Goal: Task Accomplishment & Management: Manage account settings

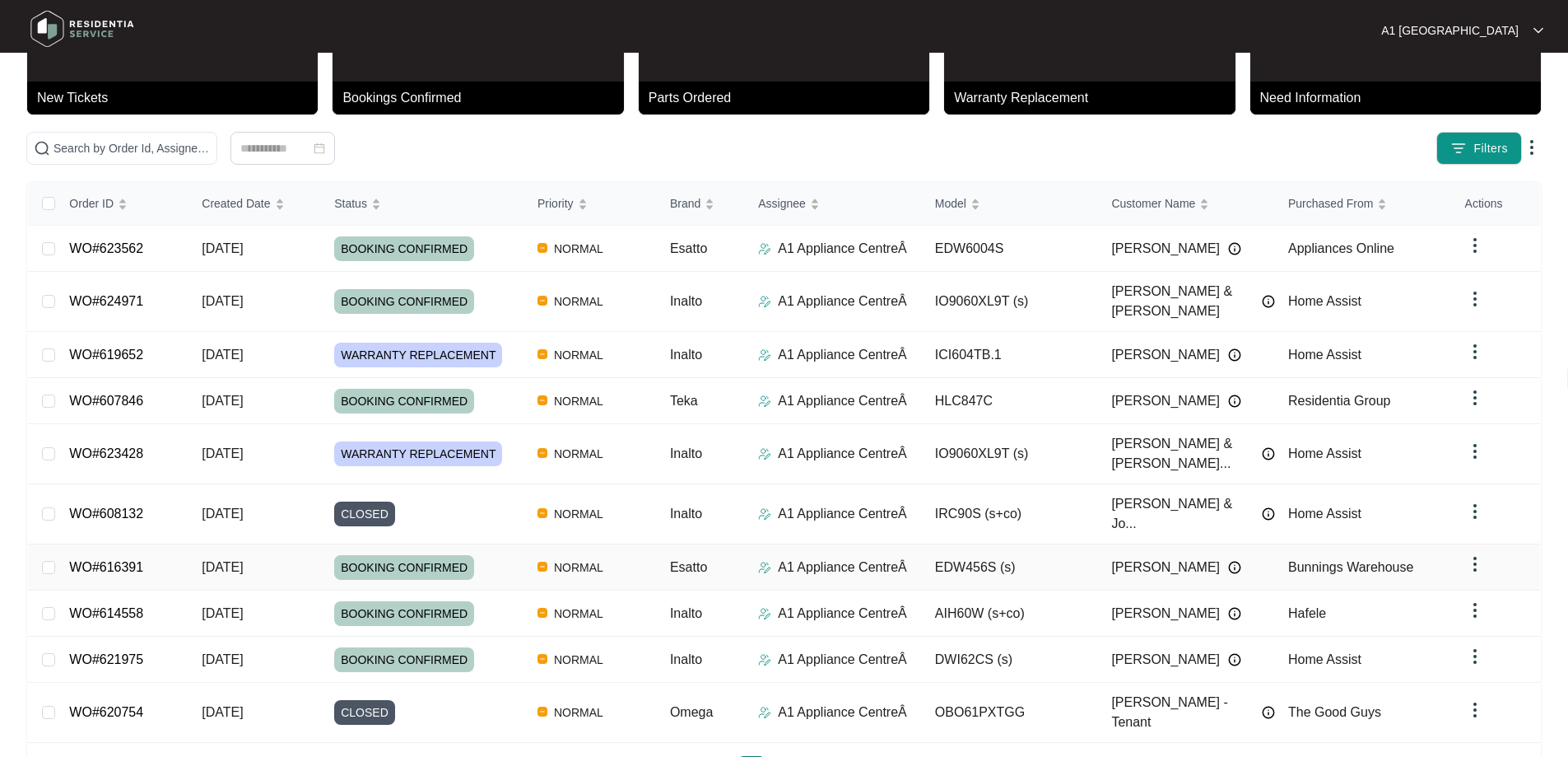
scroll to position [90, 0]
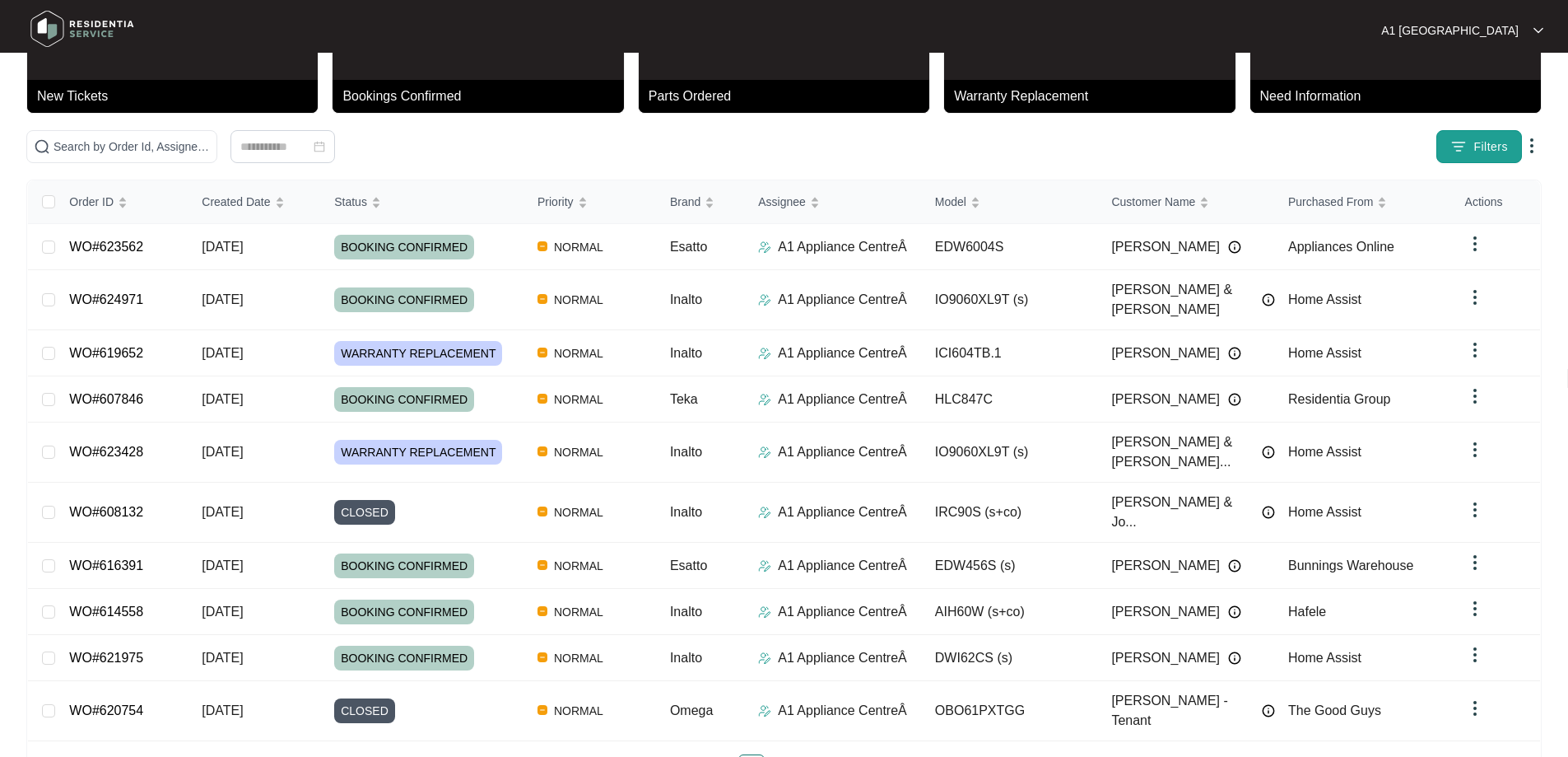
click at [1460, 157] on button "Filters" at bounding box center [1479, 147] width 86 height 33
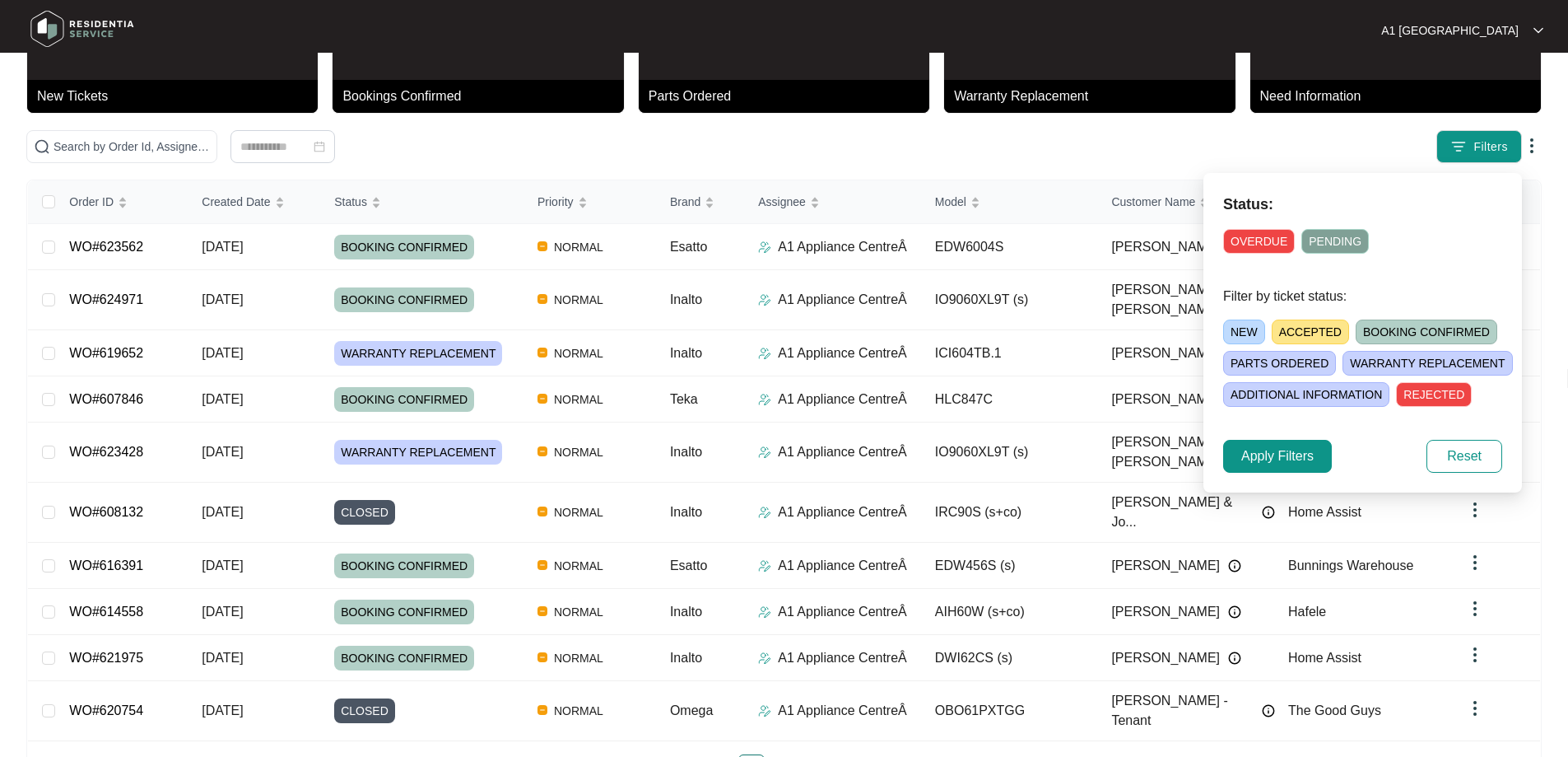
click at [1249, 325] on span "NEW" at bounding box center [1244, 332] width 42 height 25
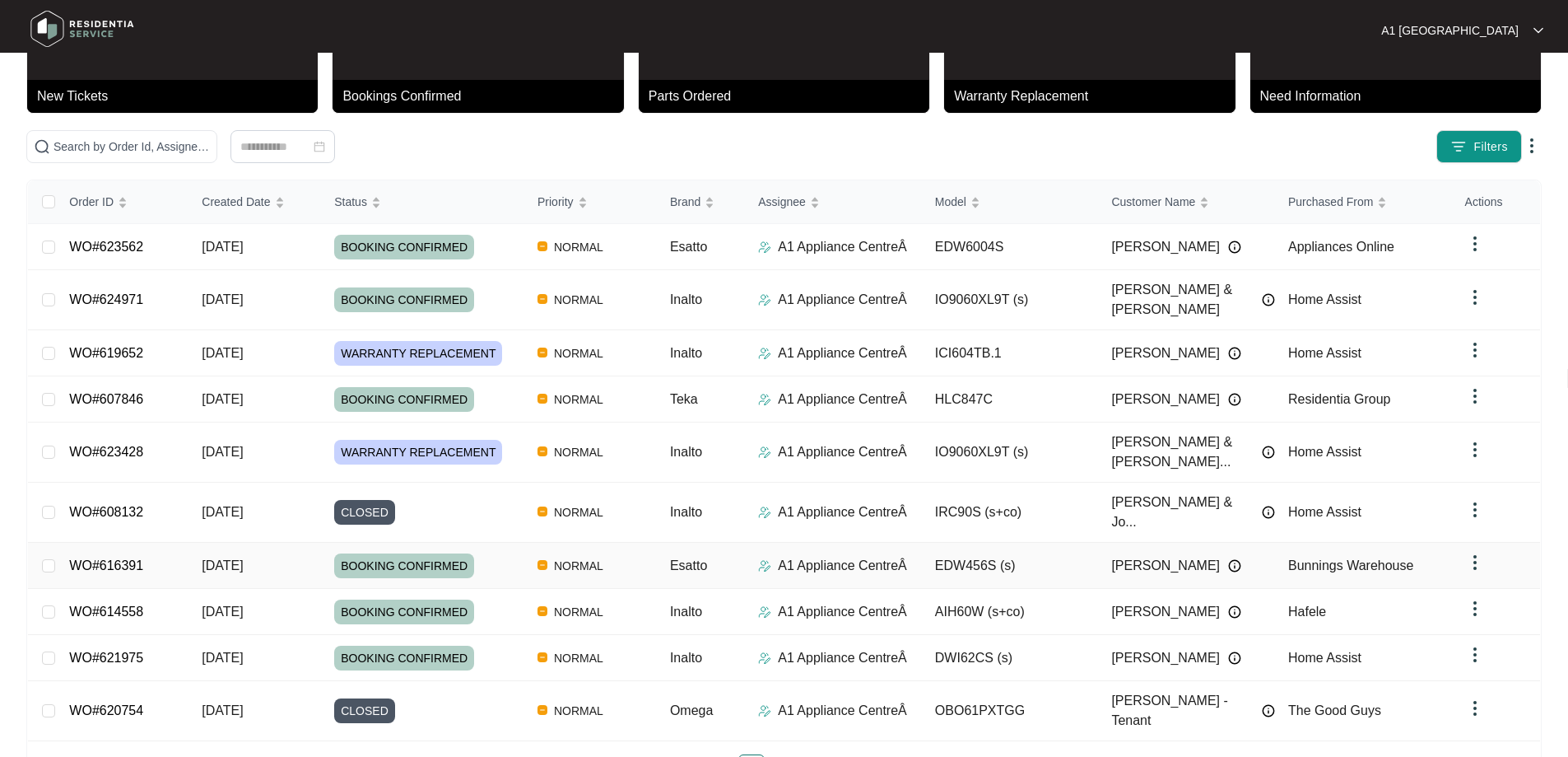
click at [1430, 543] on td "Bunnings Warehouse" at bounding box center [1363, 566] width 177 height 47
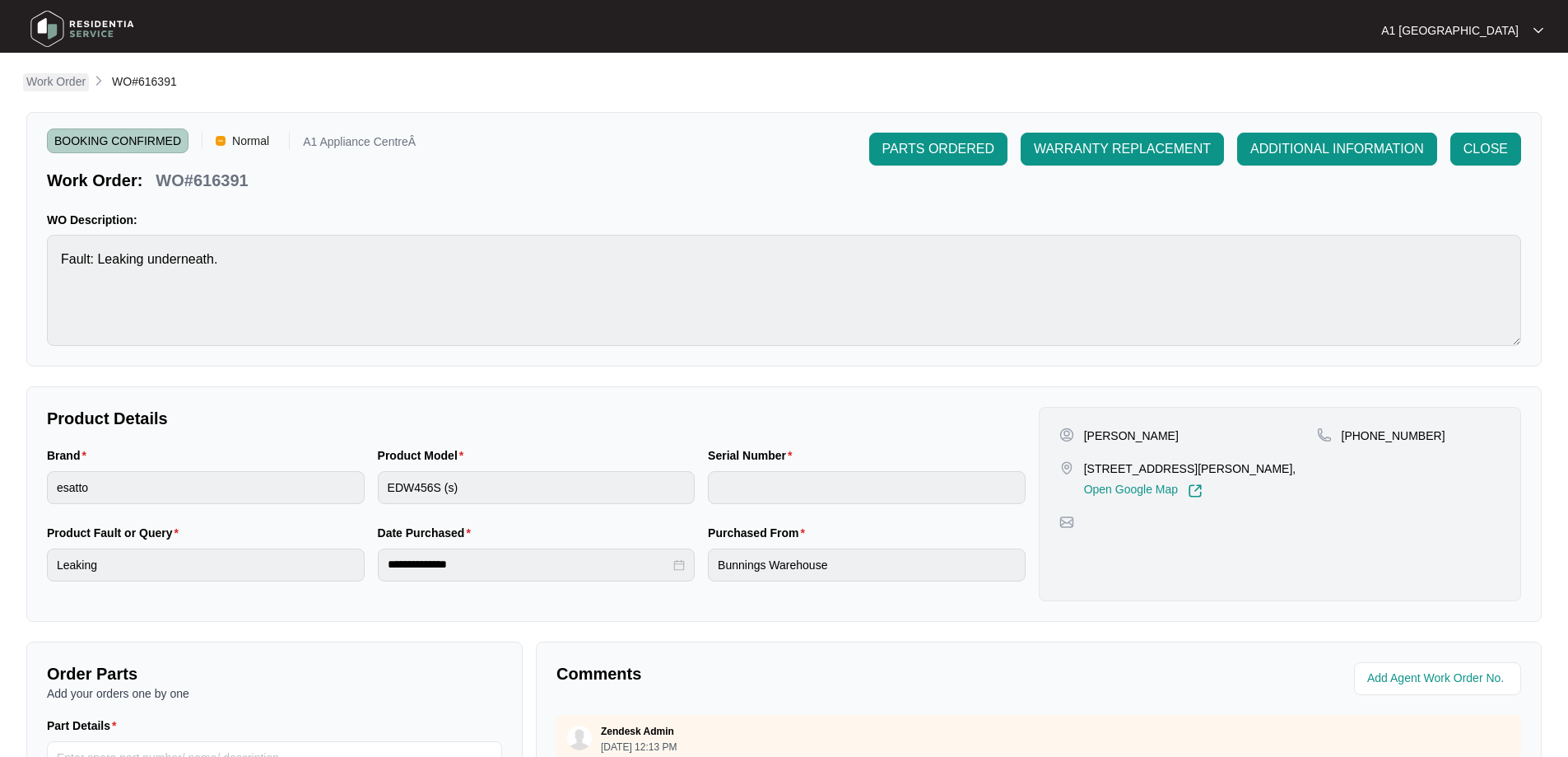
click at [73, 79] on p "Work Order" at bounding box center [56, 81] width 60 height 17
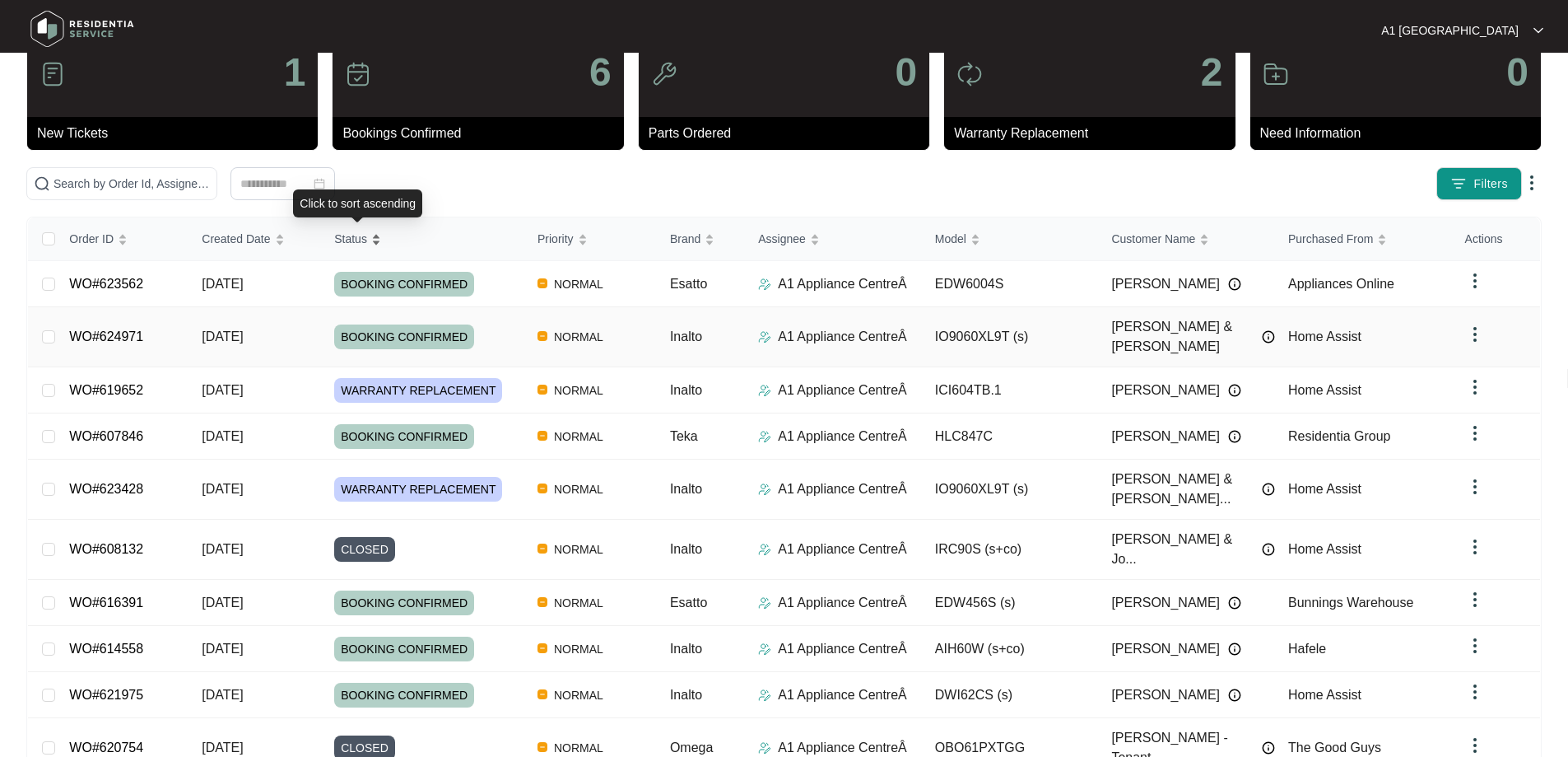
scroll to position [90, 0]
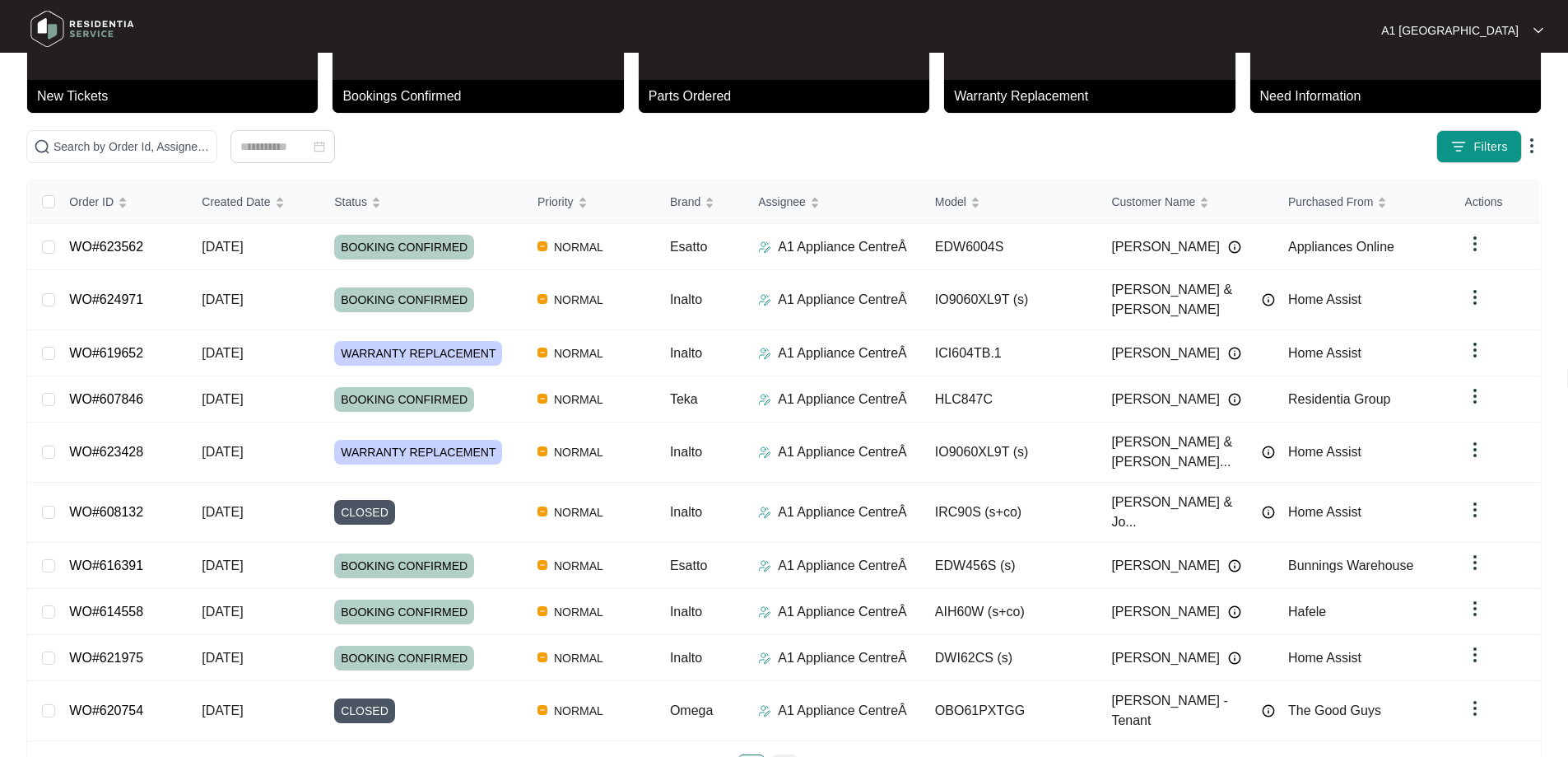
click at [788, 755] on link "2" at bounding box center [784, 768] width 25 height 25
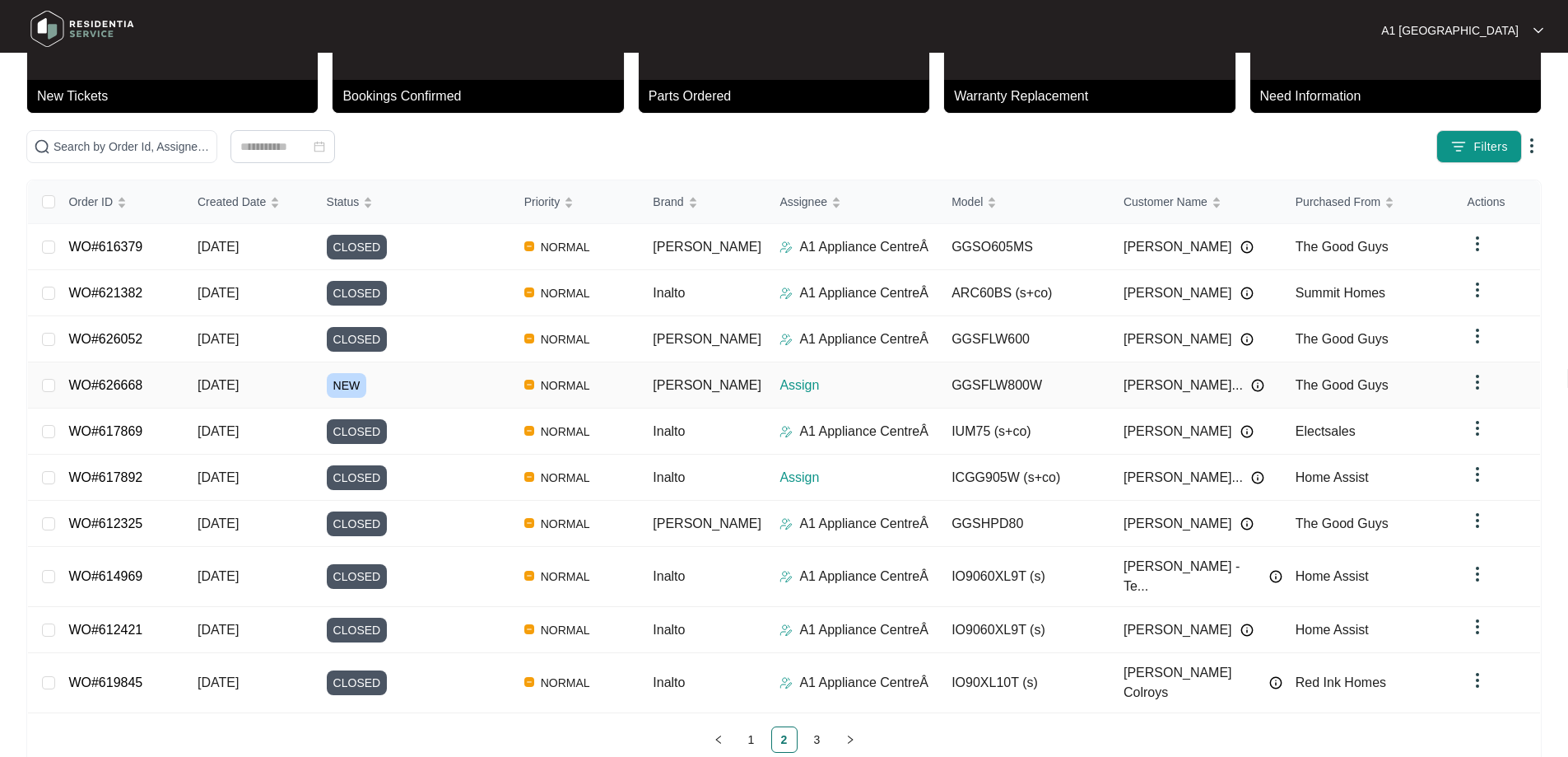
click at [85, 380] on link "WO#626668" at bounding box center [105, 385] width 74 height 14
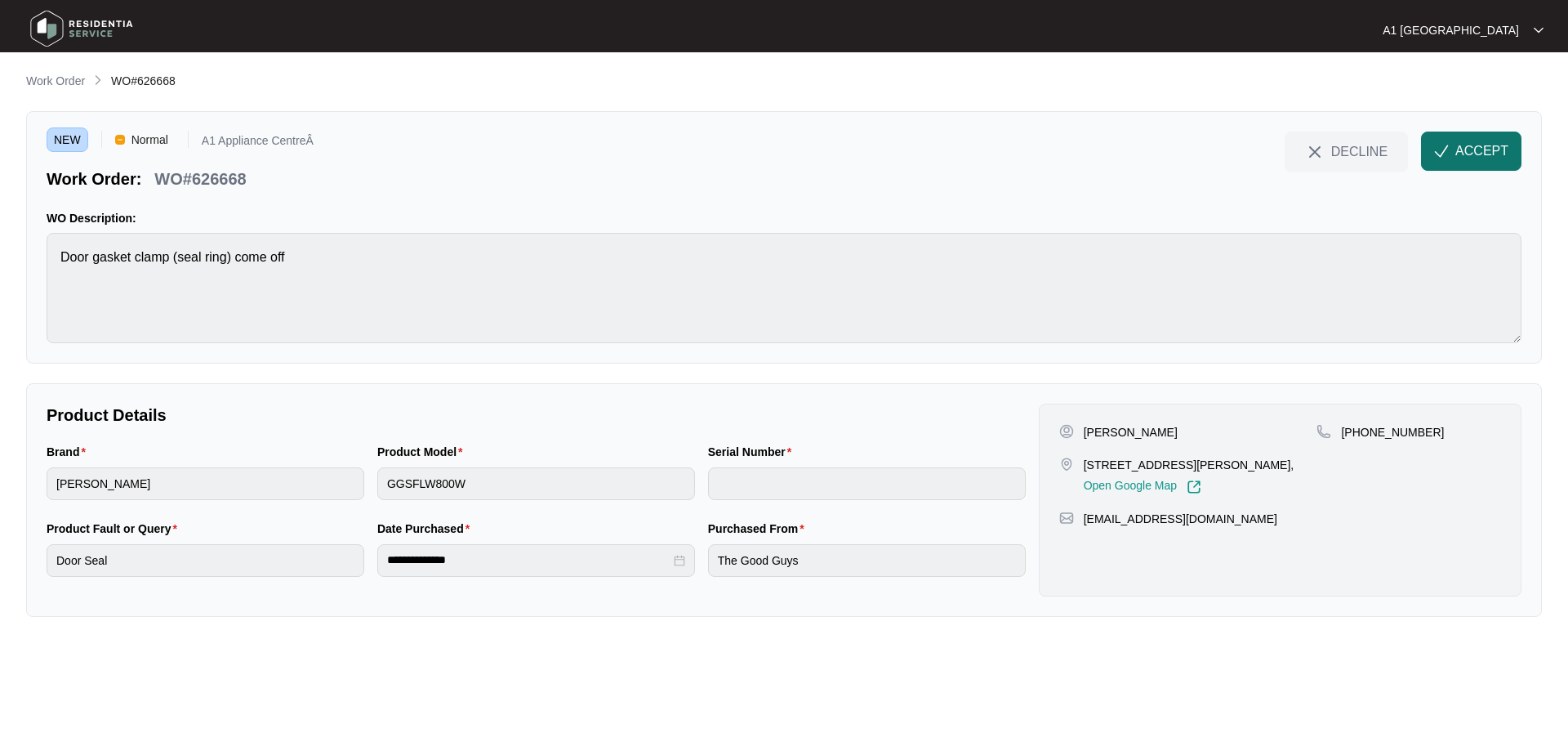
click at [1454, 152] on button "ACCEPT" at bounding box center [1470, 151] width 100 height 39
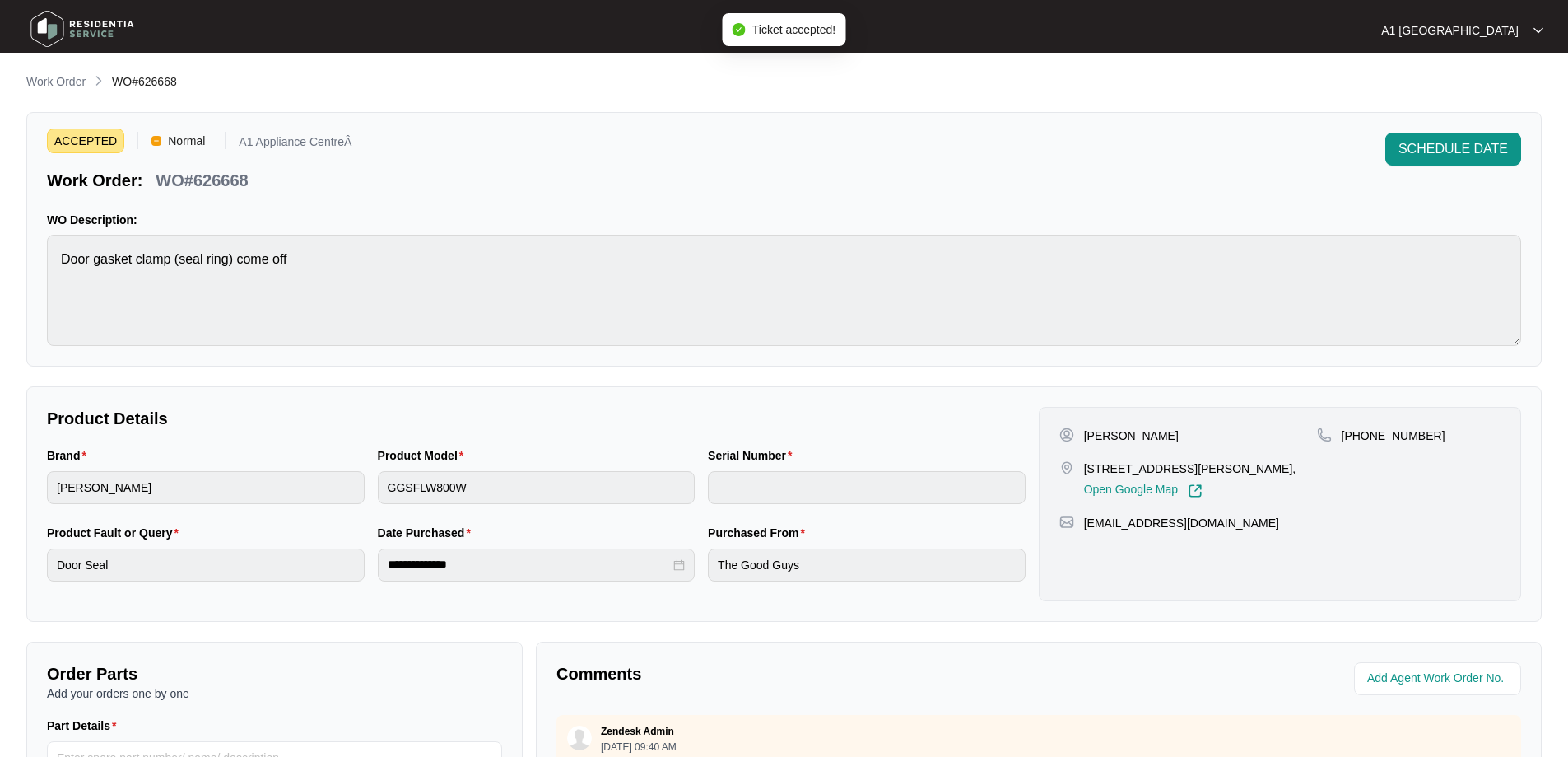
click at [1465, 153] on span "SCHEDULE DATE" at bounding box center [1453, 148] width 110 height 20
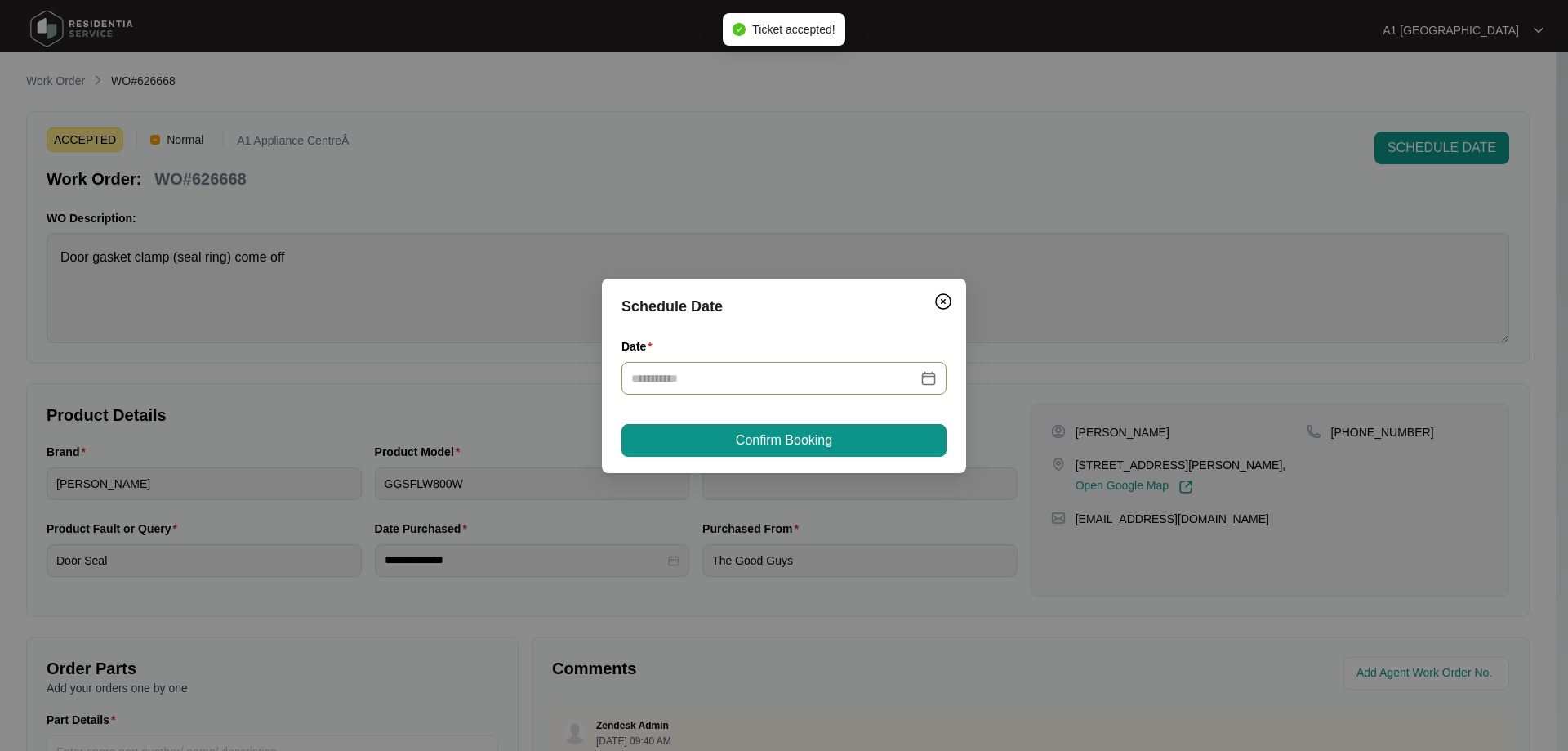
click at [924, 374] on div at bounding box center [784, 378] width 306 height 18
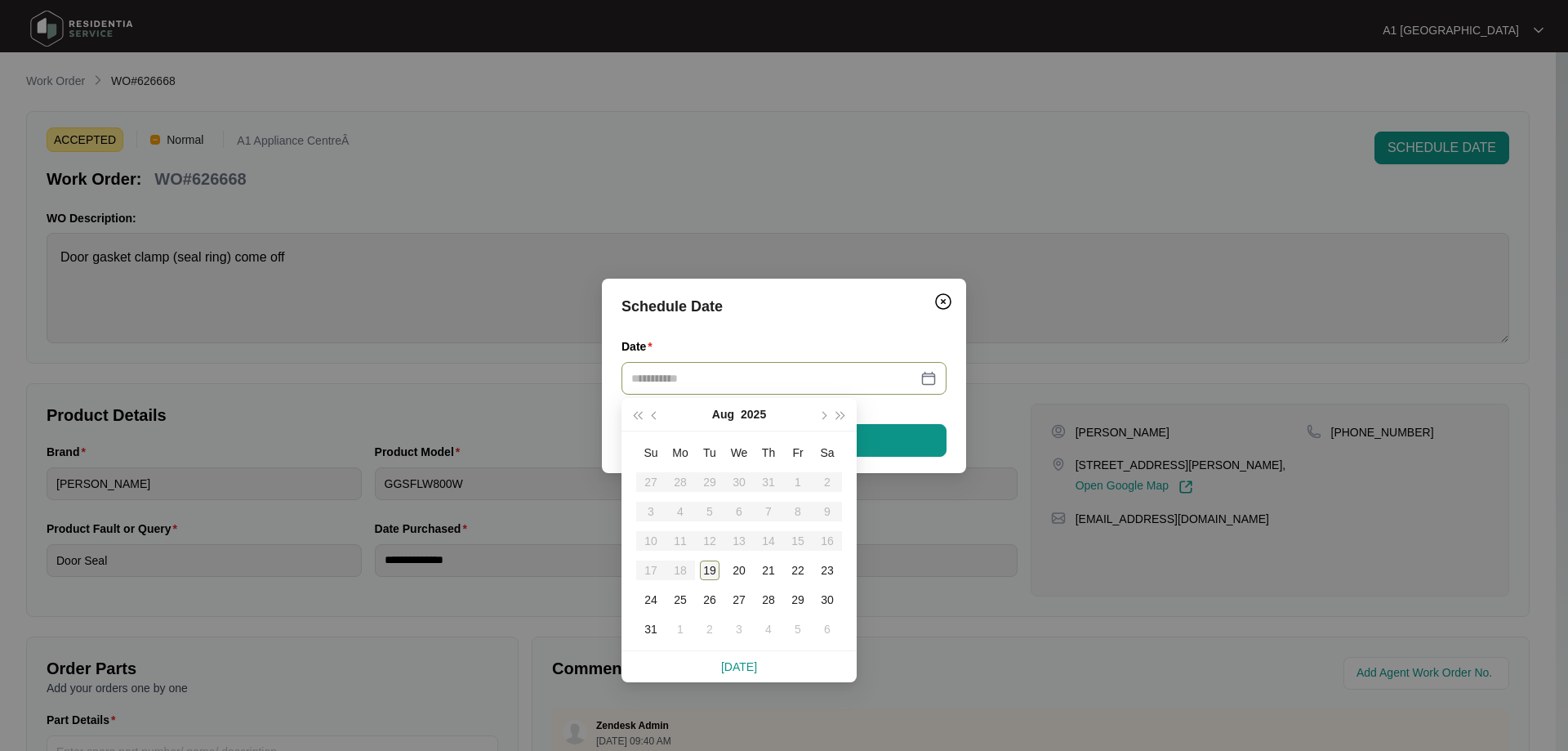
type input "**********"
click at [707, 566] on div "19" at bounding box center [710, 570] width 20 height 20
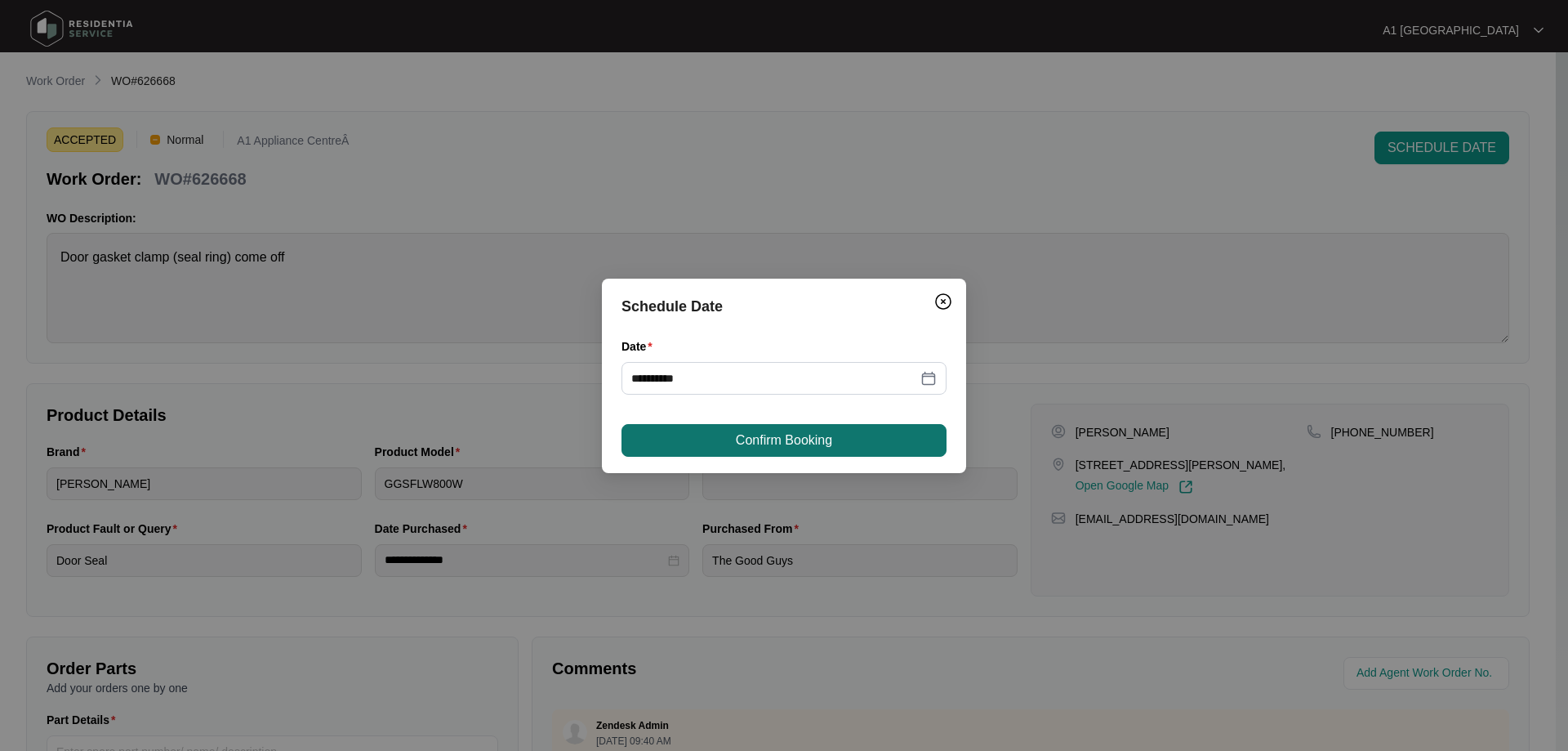
click at [789, 438] on span "Confirm Booking" at bounding box center [784, 440] width 97 height 20
